Goal: Check status: Check status

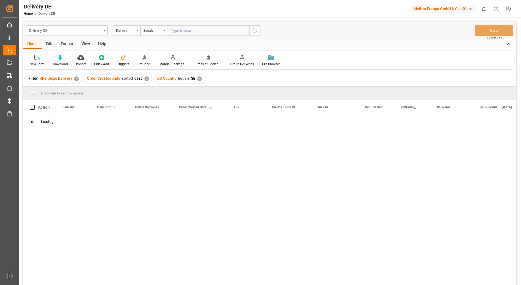
click at [78, 80] on div "✕" at bounding box center [76, 78] width 5 height 5
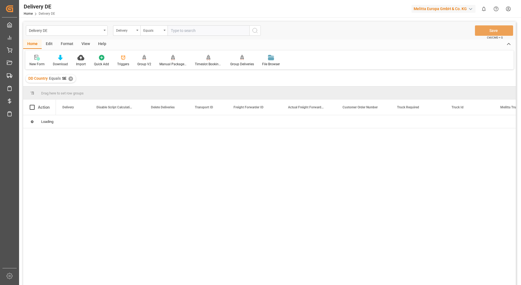
click at [71, 79] on div "✕" at bounding box center [70, 78] width 5 height 5
